Goal: Navigation & Orientation: Find specific page/section

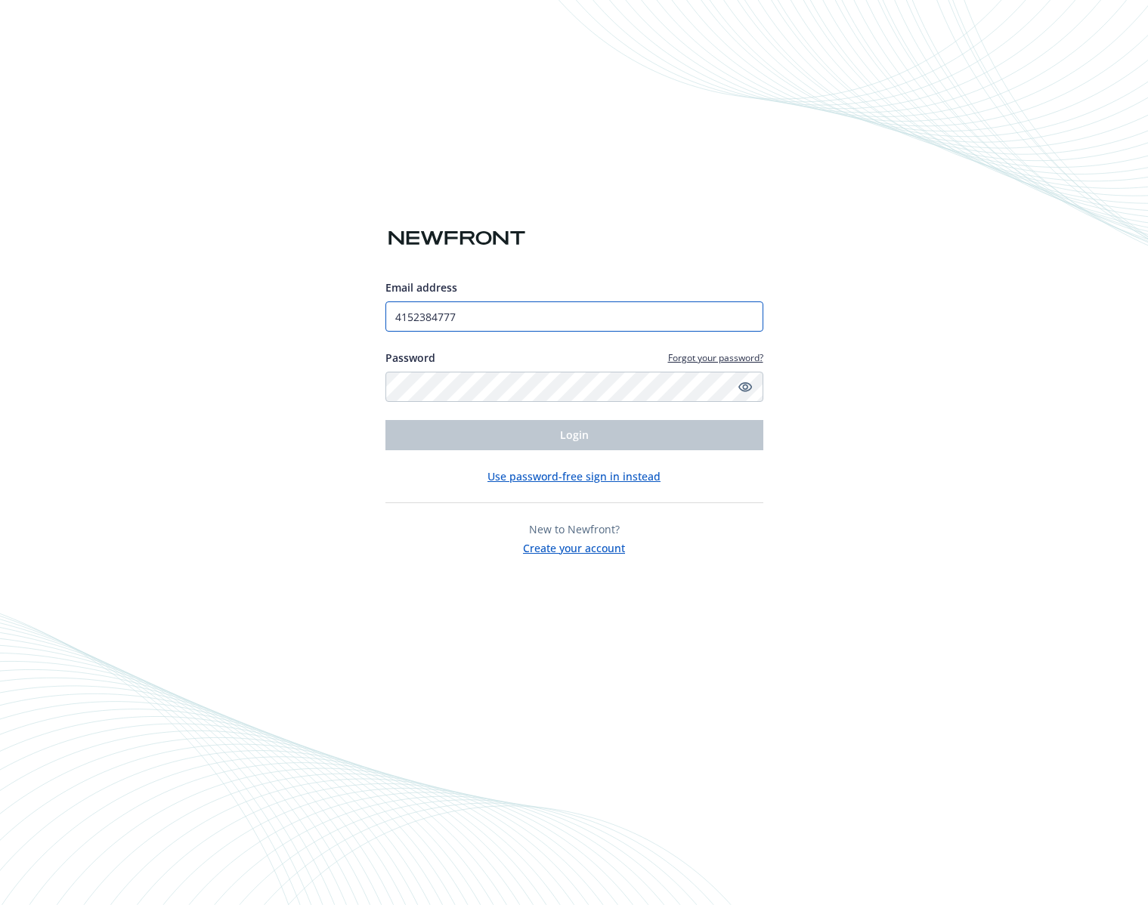
drag, startPoint x: 475, startPoint y: 319, endPoint x: 362, endPoint y: 317, distance: 113.4
click at [362, 317] on div "Email address 4152384777 Password Forgot your password? Login Use password-free…" at bounding box center [574, 452] width 1148 height 905
type input "[PERSON_NAME][EMAIL_ADDRESS][PERSON_NAME][DOMAIN_NAME]"
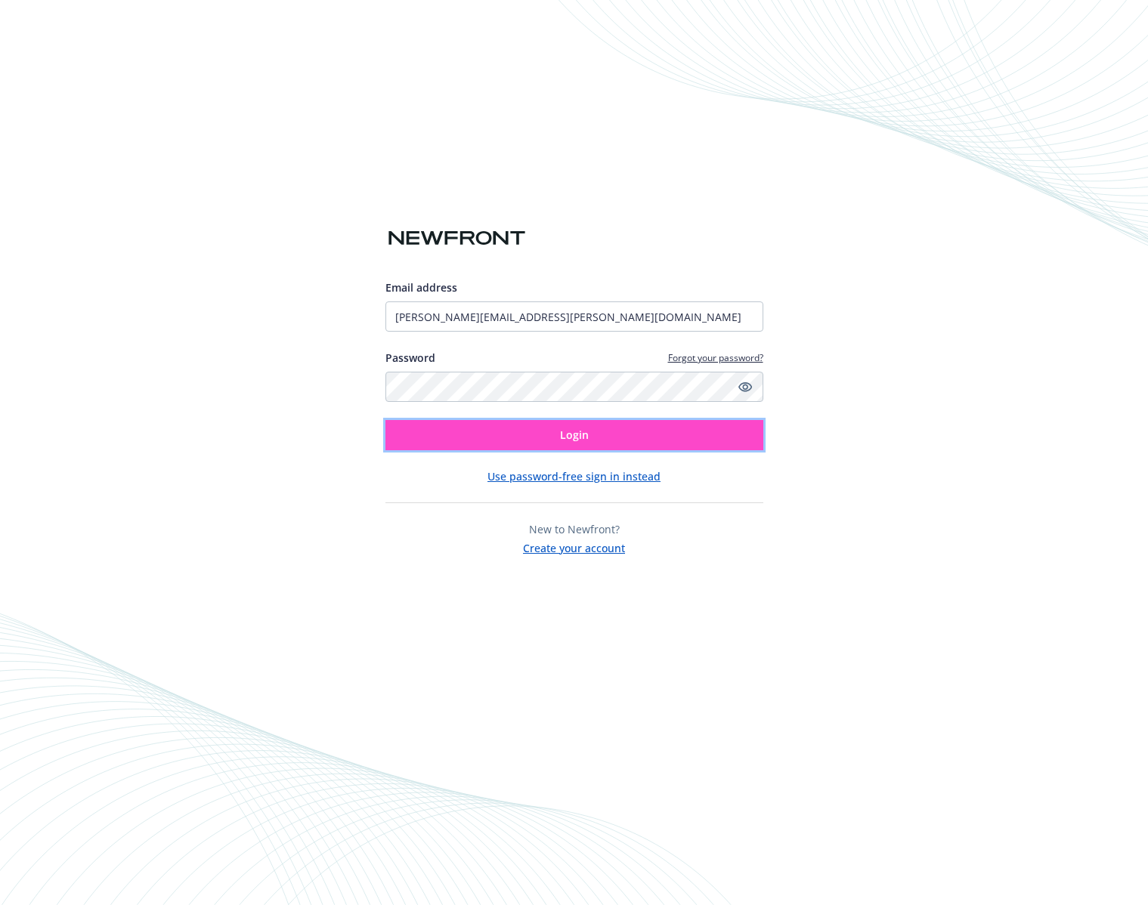
click at [513, 435] on button "Login" at bounding box center [574, 435] width 378 height 30
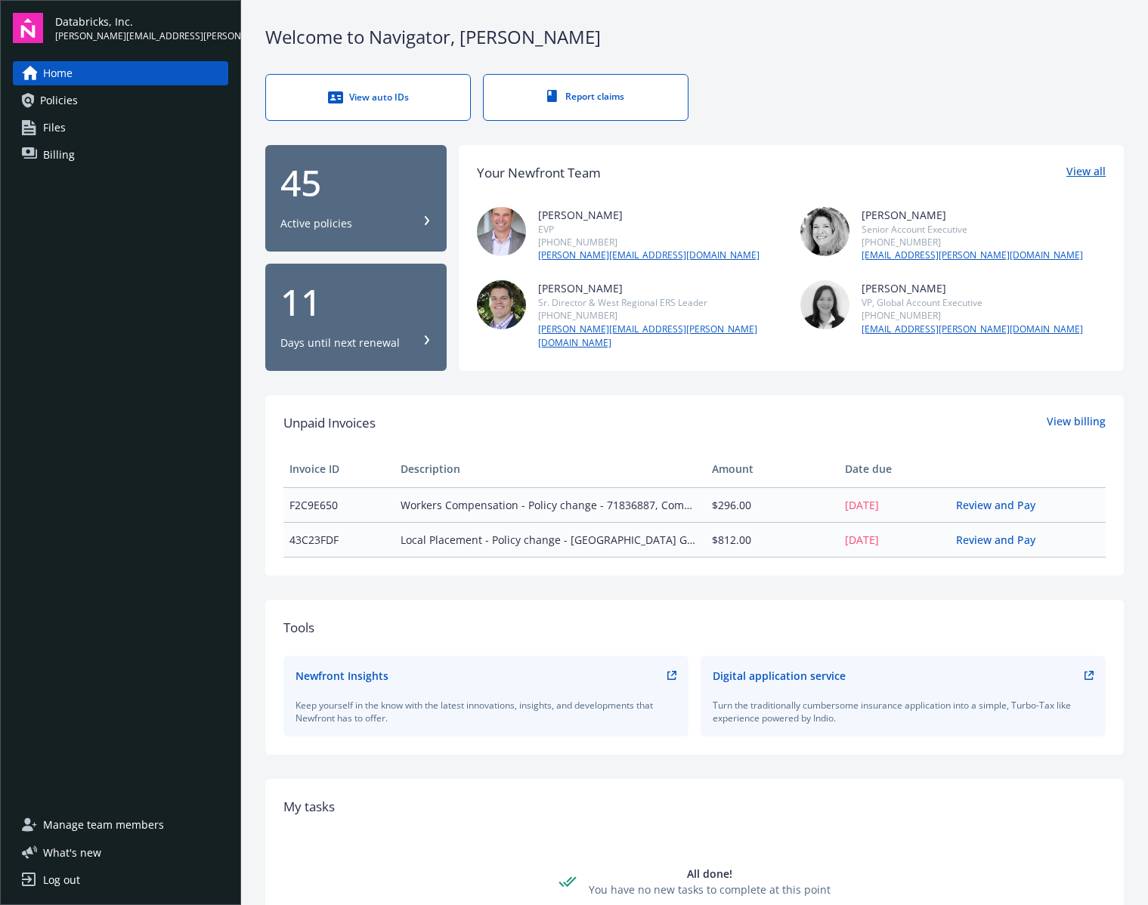
click at [1084, 175] on link "View all" at bounding box center [1085, 173] width 39 height 20
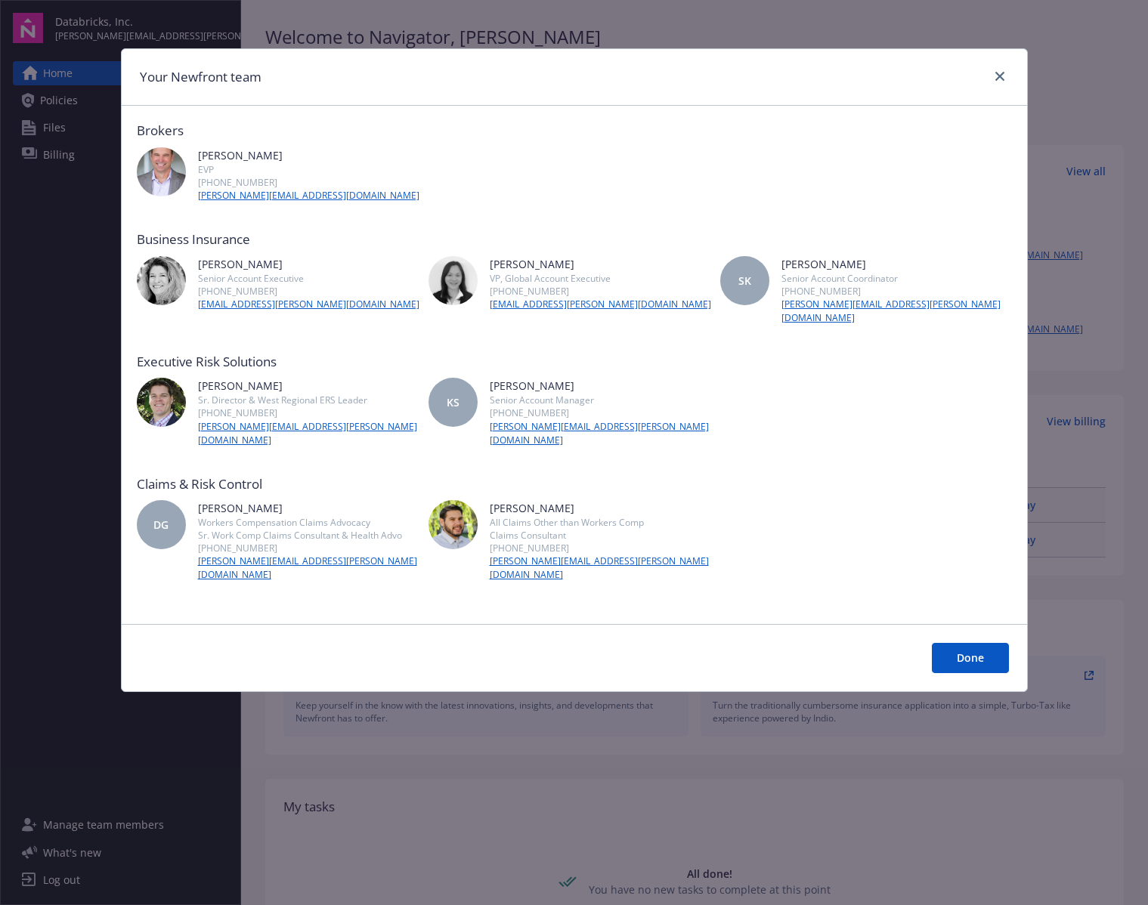
click at [964, 643] on button "Done" at bounding box center [970, 658] width 77 height 30
